Goal: Task Accomplishment & Management: Manage account settings

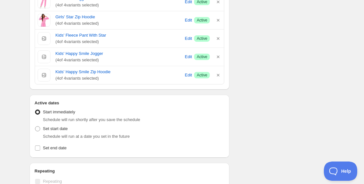
scroll to position [2948, 0]
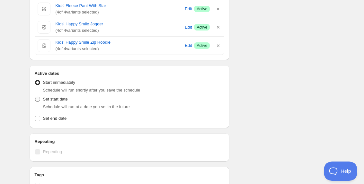
click at [40, 98] on span at bounding box center [37, 99] width 5 height 5
click at [35, 97] on input "Set start date" at bounding box center [35, 97] width 0 height 0
radio input "true"
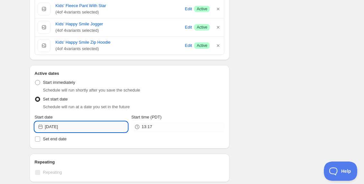
click at [81, 128] on input "2025-08-25" at bounding box center [86, 127] width 83 height 10
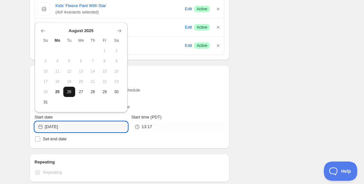
click at [68, 94] on span "26" at bounding box center [69, 91] width 7 height 5
type input "2025-08-26"
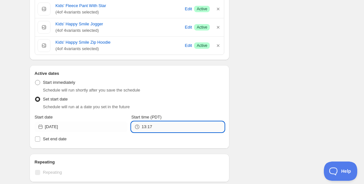
click at [177, 125] on input "13:17" at bounding box center [183, 127] width 83 height 10
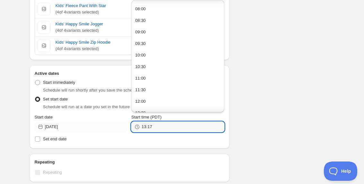
scroll to position [223, 0]
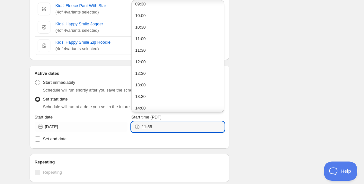
type input "11:55"
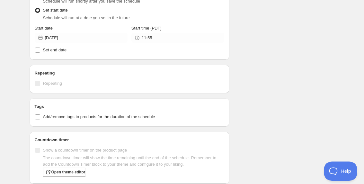
scroll to position [3041, 0]
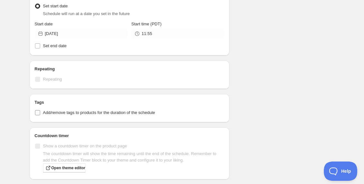
click at [39, 113] on input "Add/remove tags to products for the duration of the schedule" at bounding box center [37, 112] width 5 height 5
checkbox input "true"
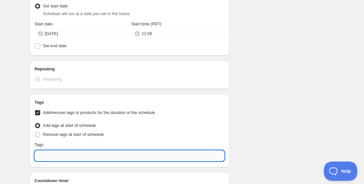
click at [59, 154] on input "text" at bounding box center [130, 156] width 190 height 10
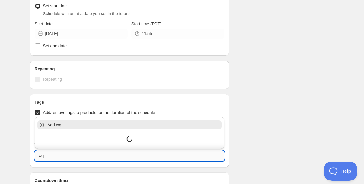
type input "w"
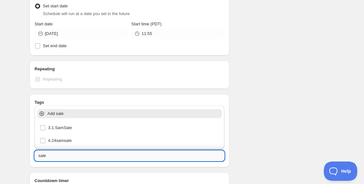
click at [52, 158] on input "sale" at bounding box center [130, 156] width 190 height 10
click at [56, 115] on p "Add Sale" at bounding box center [134, 114] width 173 height 6
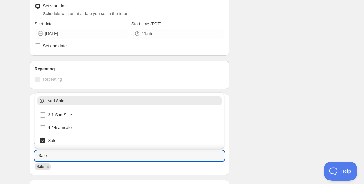
type input "Sale"
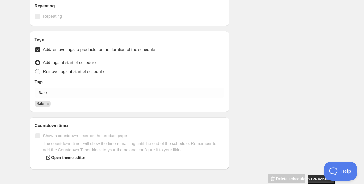
scroll to position [3117, 0]
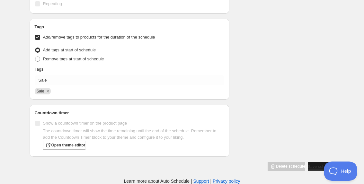
click at [312, 170] on button "Save schedule" at bounding box center [321, 166] width 27 height 9
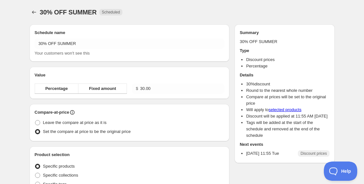
radio input "true"
checkbox input "true"
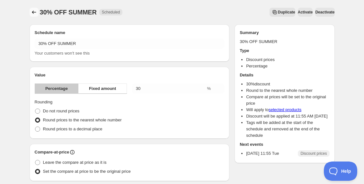
click at [35, 13] on icon "Schedules" at bounding box center [34, 12] width 6 height 6
